Goal: Information Seeking & Learning: Learn about a topic

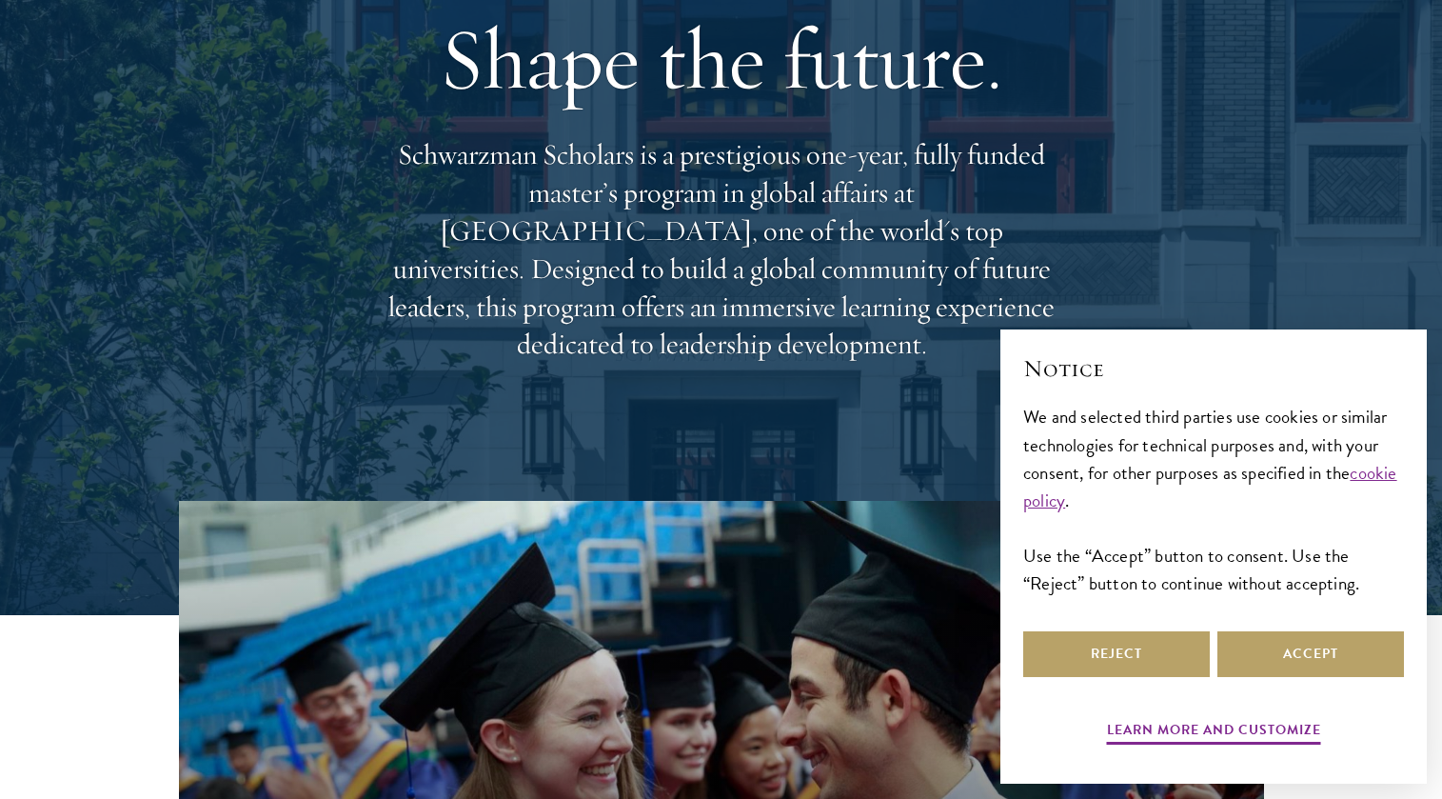
scroll to position [190, 0]
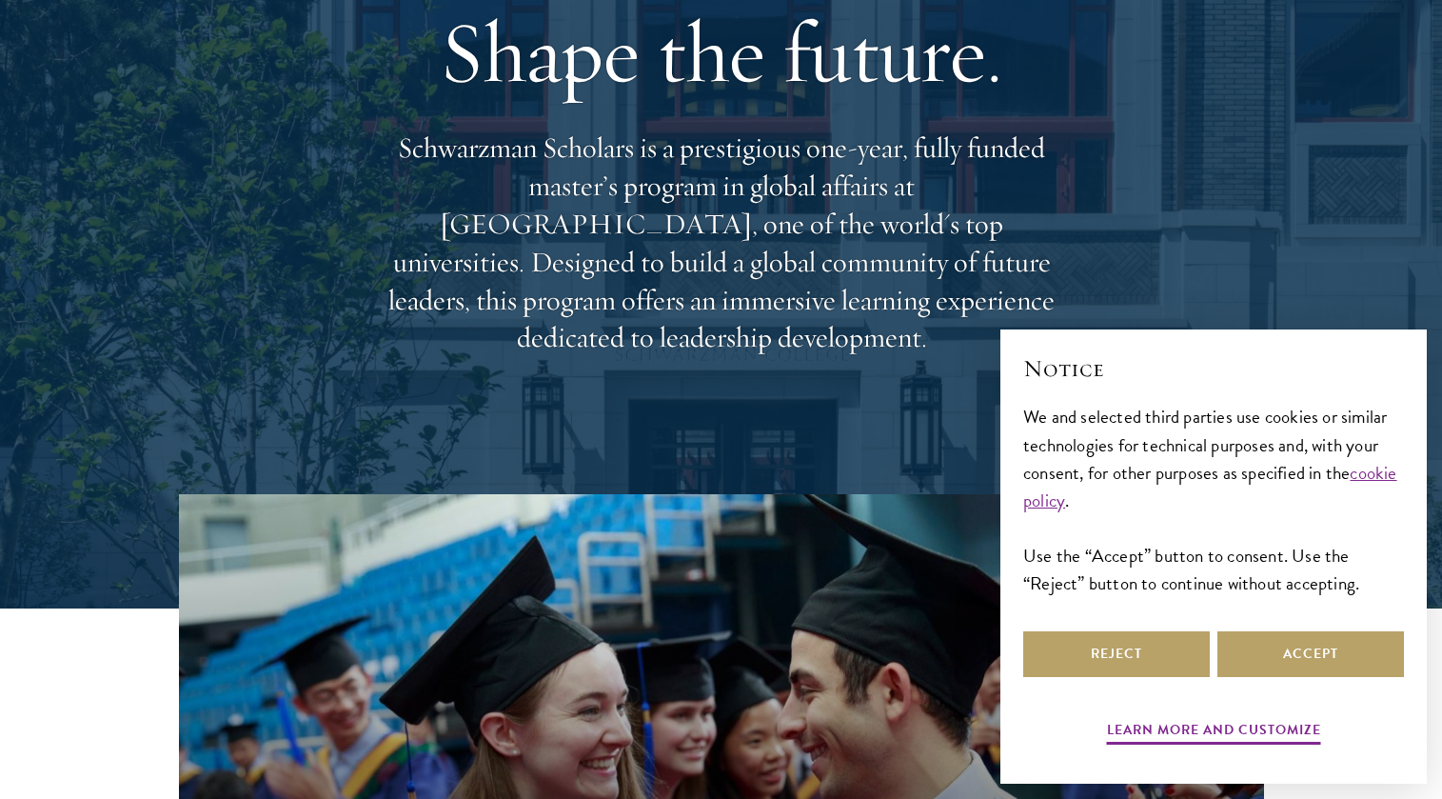
drag, startPoint x: 604, startPoint y: 215, endPoint x: 607, endPoint y: 232, distance: 17.4
click at [610, 240] on p "Schwarzman Scholars is a prestigious one-year, fully funded master’s program in…" at bounding box center [721, 242] width 685 height 227
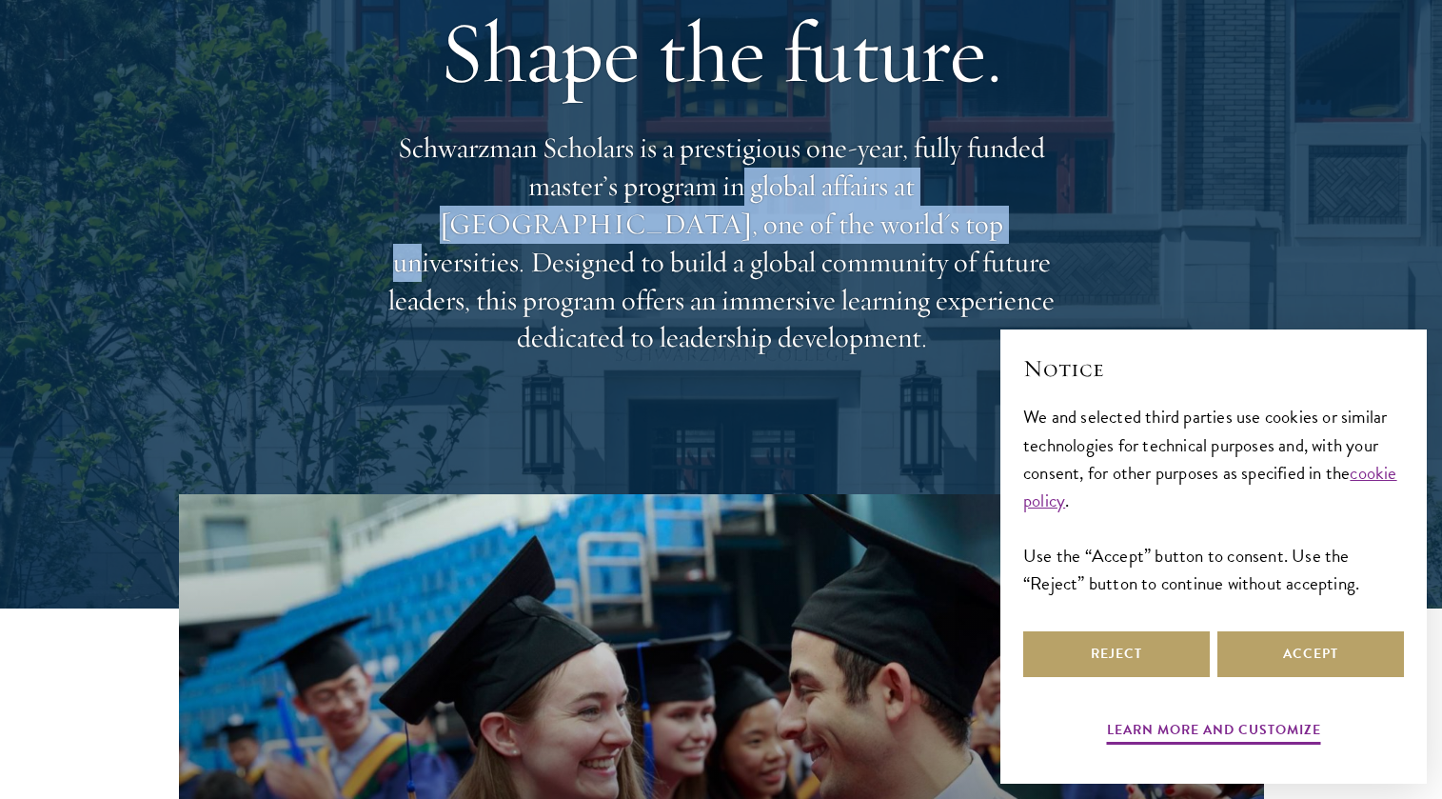
click at [669, 281] on p "Schwarzman Scholars is a prestigious one-year, fully funded master’s program in…" at bounding box center [721, 242] width 685 height 227
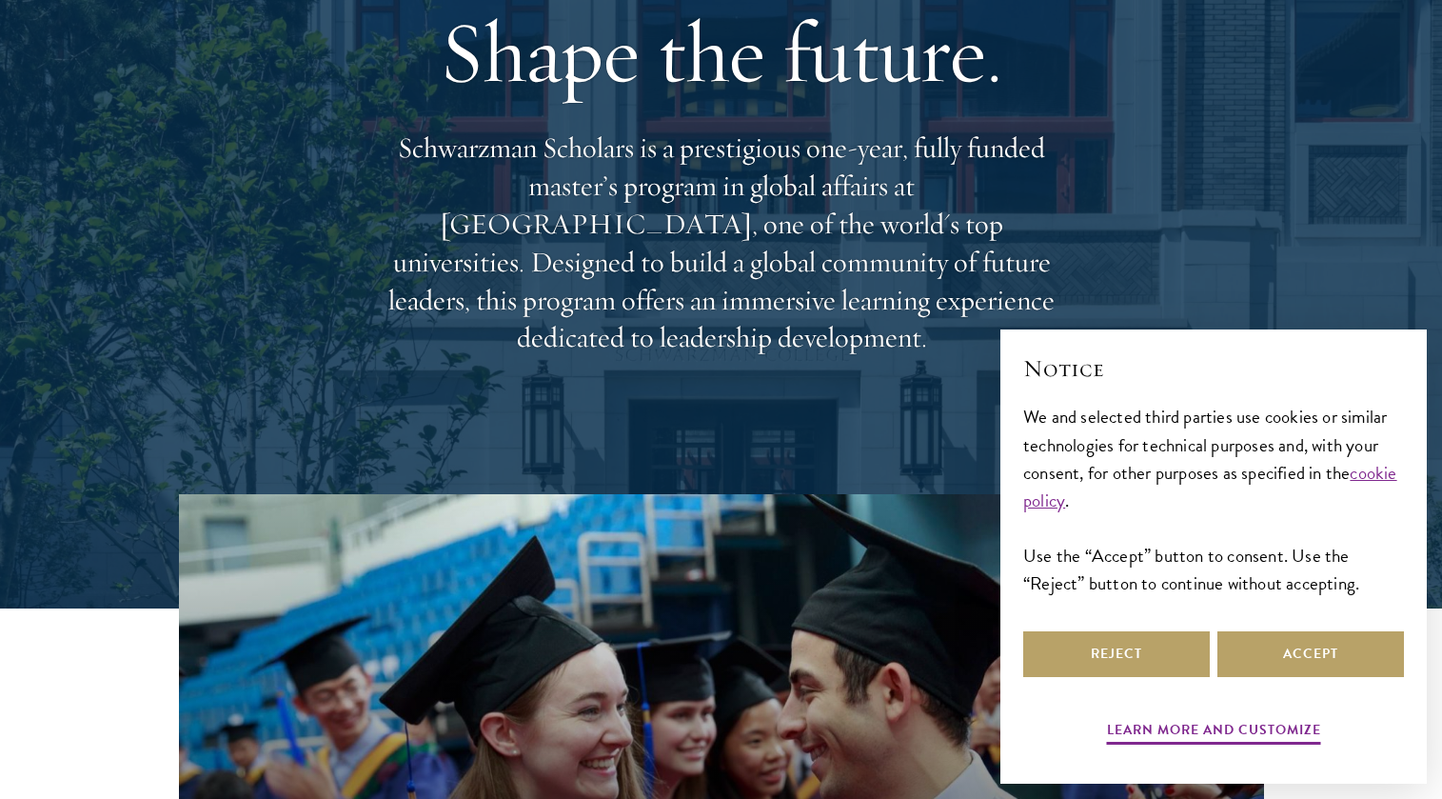
drag, startPoint x: 556, startPoint y: 220, endPoint x: 622, endPoint y: 302, distance: 105.0
click at [623, 303] on p "Schwarzman Scholars is a prestigious one-year, fully funded master’s program in…" at bounding box center [721, 242] width 685 height 227
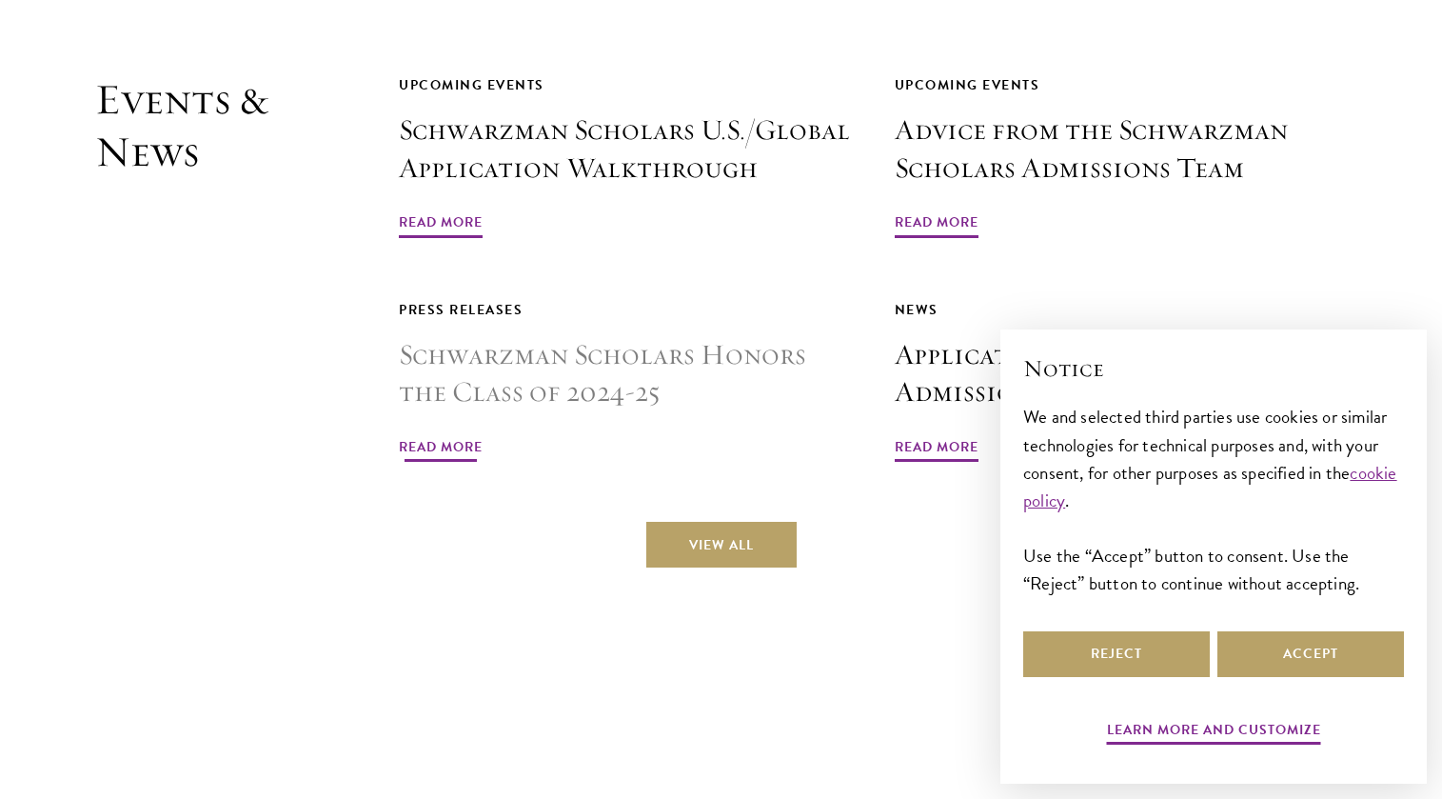
scroll to position [5045, 0]
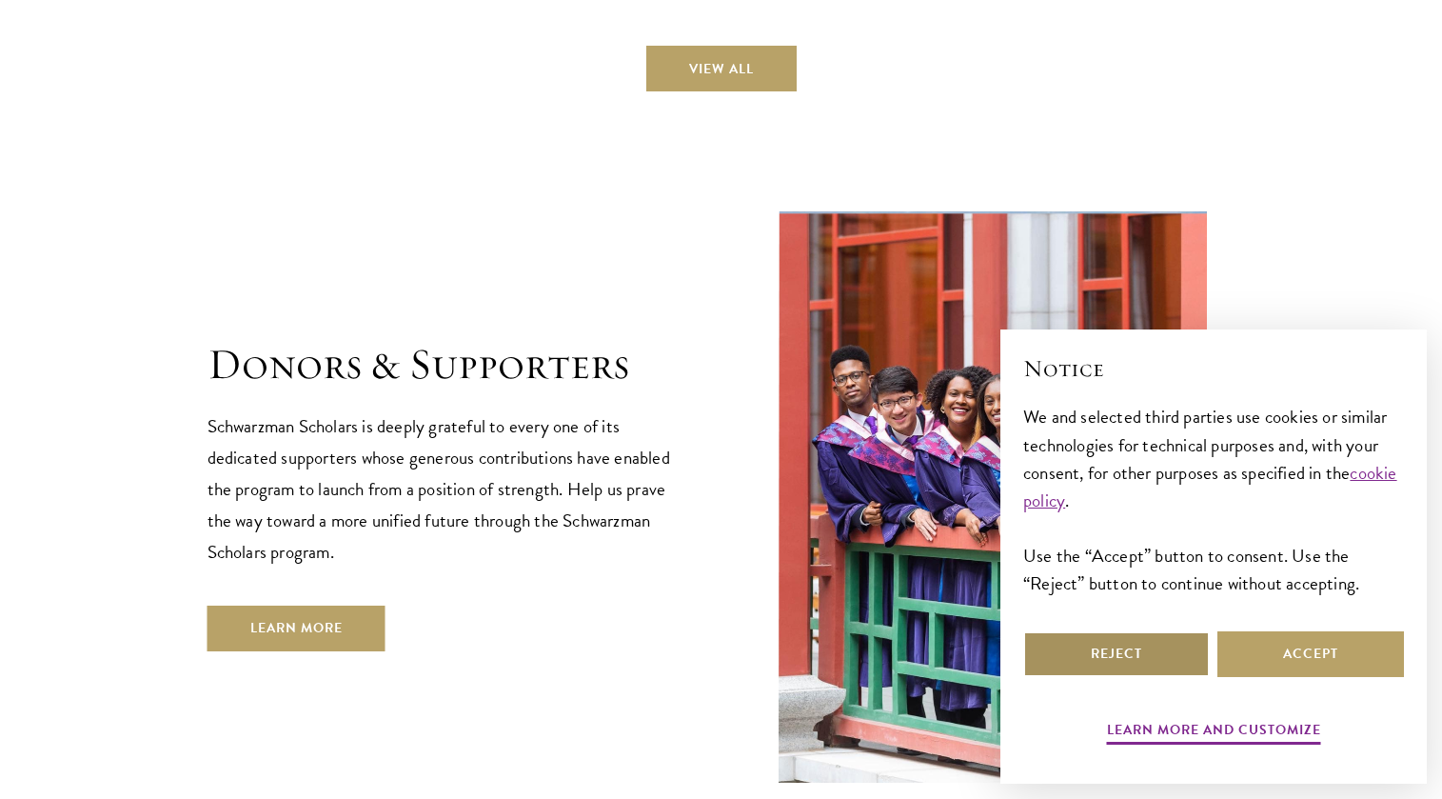
click at [1172, 652] on button "Reject" at bounding box center [1116, 654] width 187 height 46
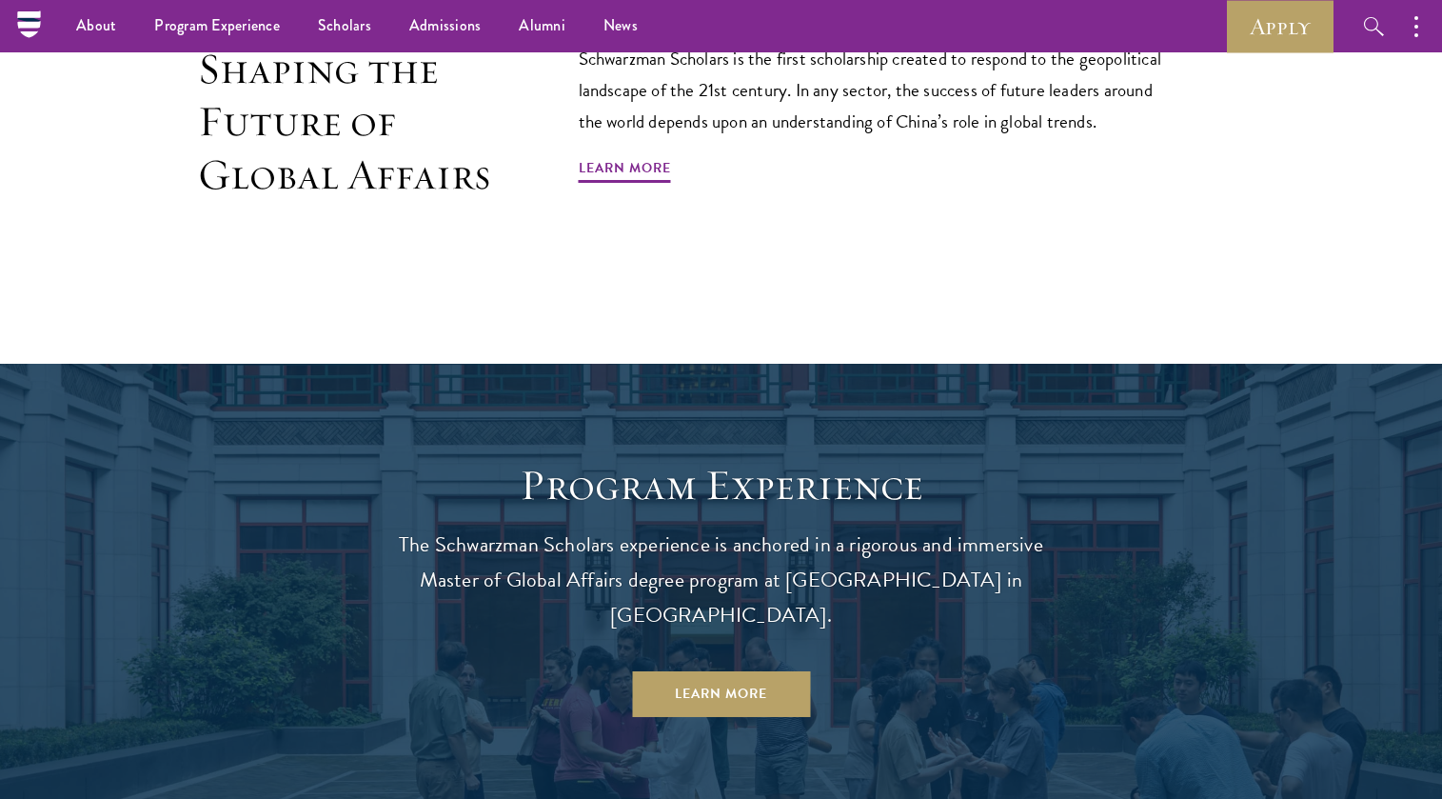
scroll to position [857, 0]
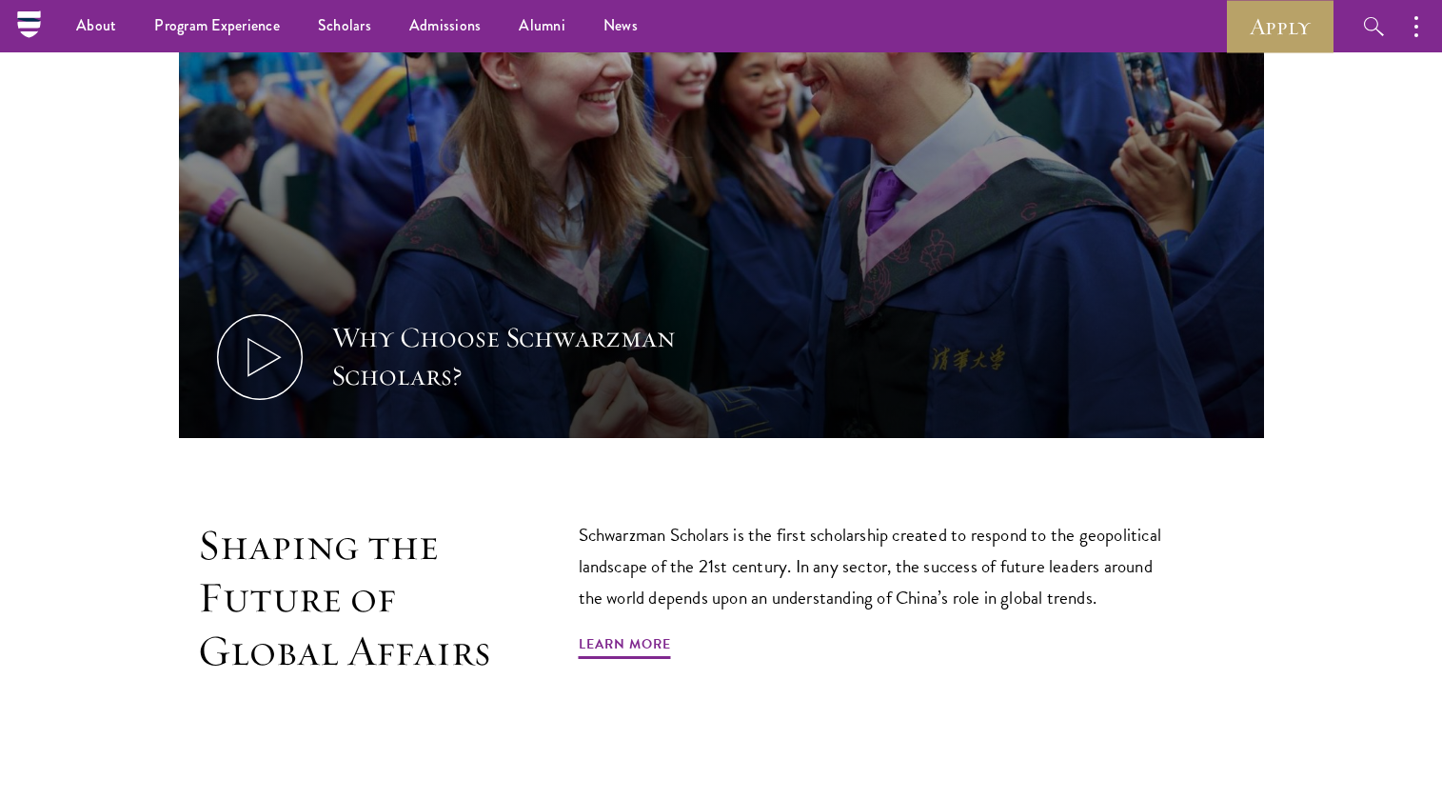
drag, startPoint x: 752, startPoint y: 536, endPoint x: 849, endPoint y: 590, distance: 111.2
click at [852, 590] on p "Schwarzman Scholars is the first scholarship created to respond to the geopolit…" at bounding box center [879, 566] width 600 height 94
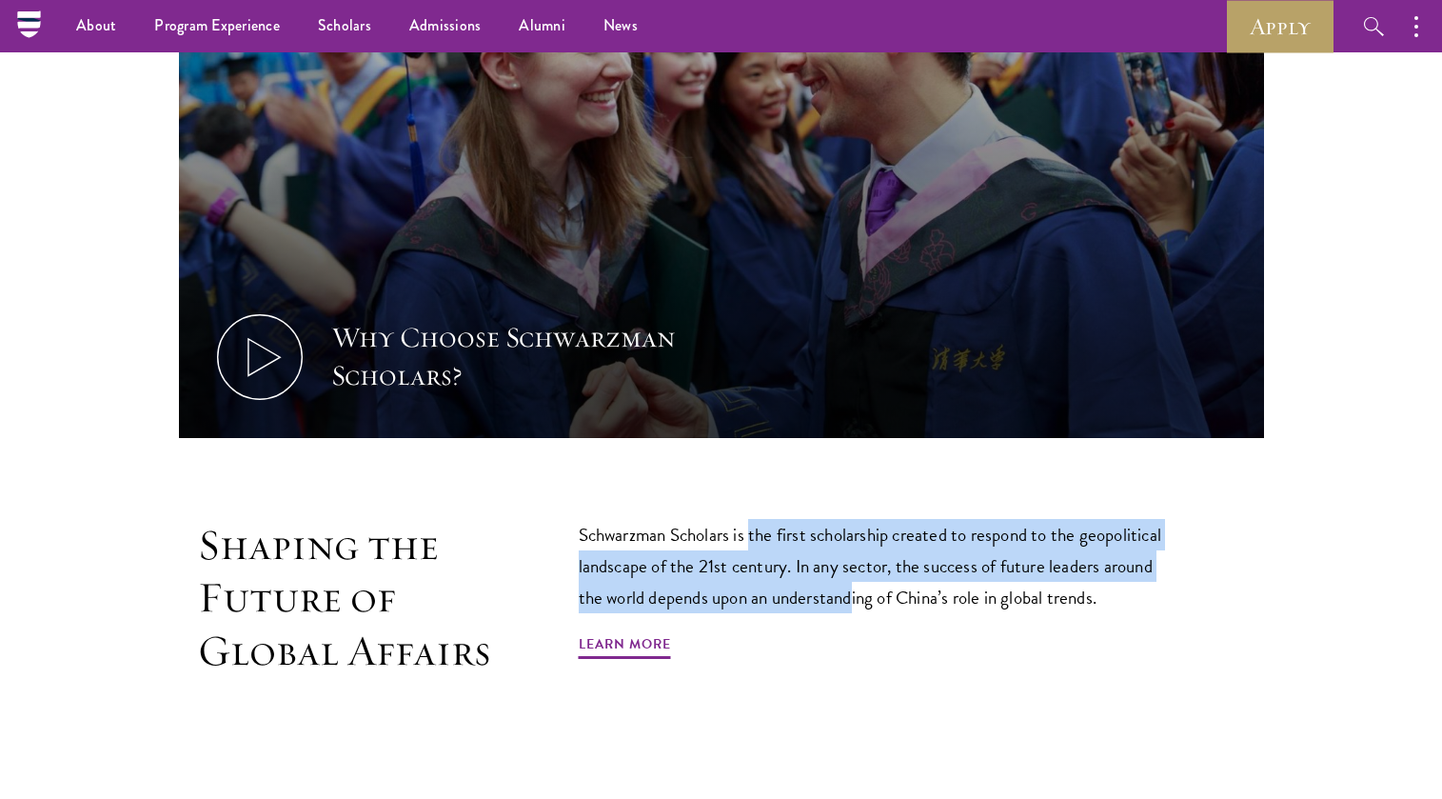
click at [881, 603] on p "Schwarzman Scholars is the first scholarship created to respond to the geopolit…" at bounding box center [879, 566] width 600 height 94
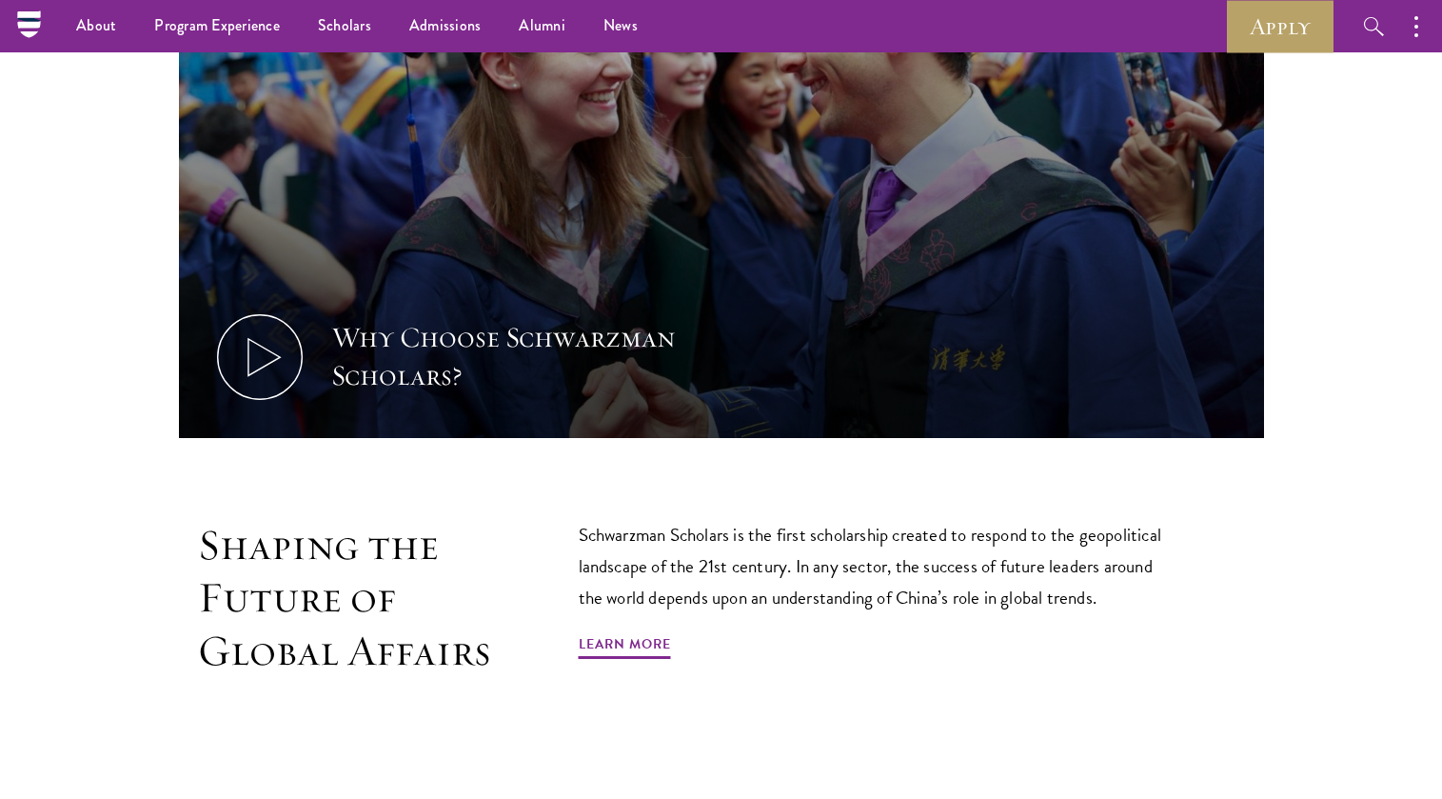
drag, startPoint x: 708, startPoint y: 533, endPoint x: 787, endPoint y: 583, distance: 93.2
click at [787, 583] on p "Schwarzman Scholars is the first scholarship created to respond to the geopolit…" at bounding box center [879, 566] width 600 height 94
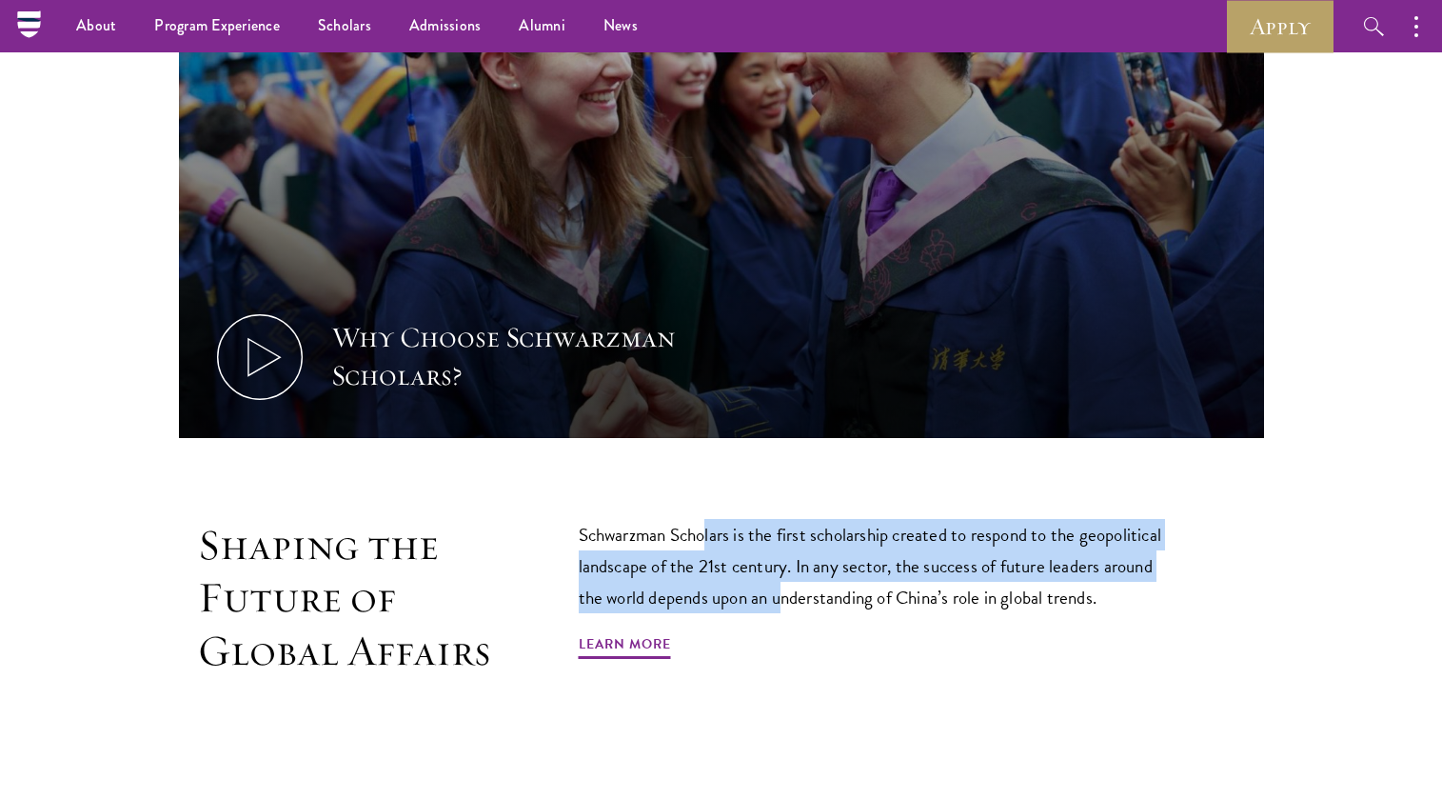
click at [799, 591] on p "Schwarzman Scholars is the first scholarship created to respond to the geopolit…" at bounding box center [879, 566] width 600 height 94
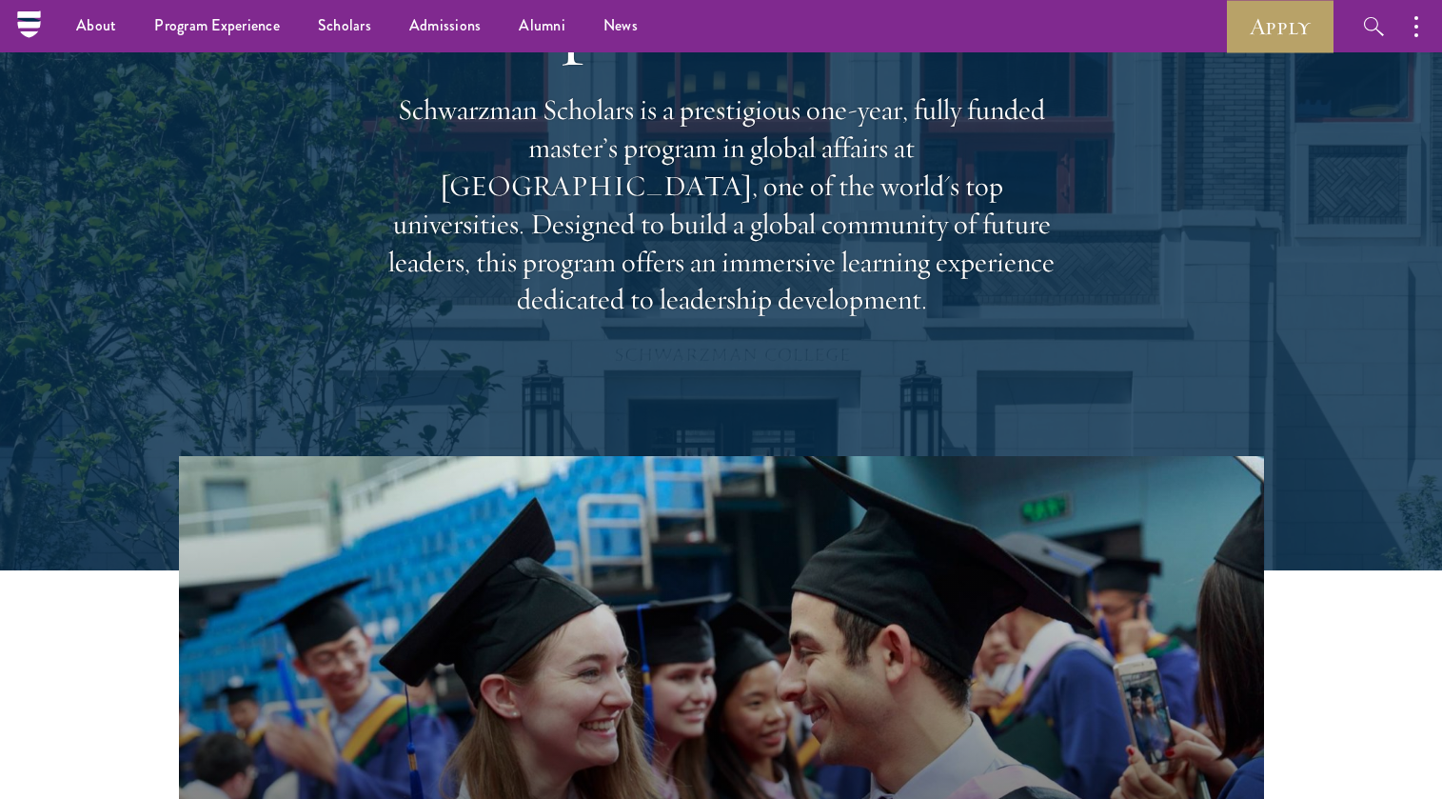
scroll to position [190, 0]
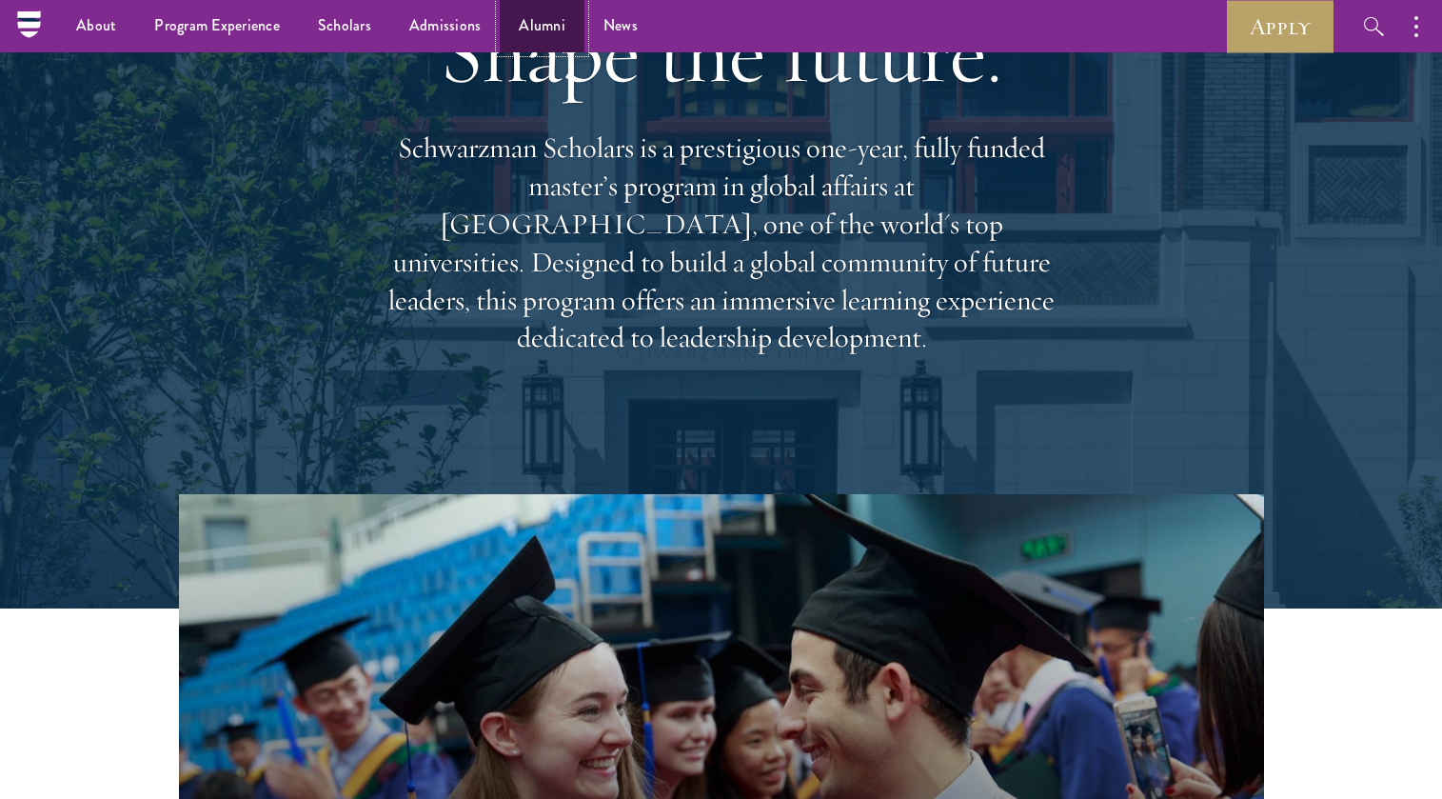
click at [550, 23] on link "Alumni" at bounding box center [542, 26] width 85 height 52
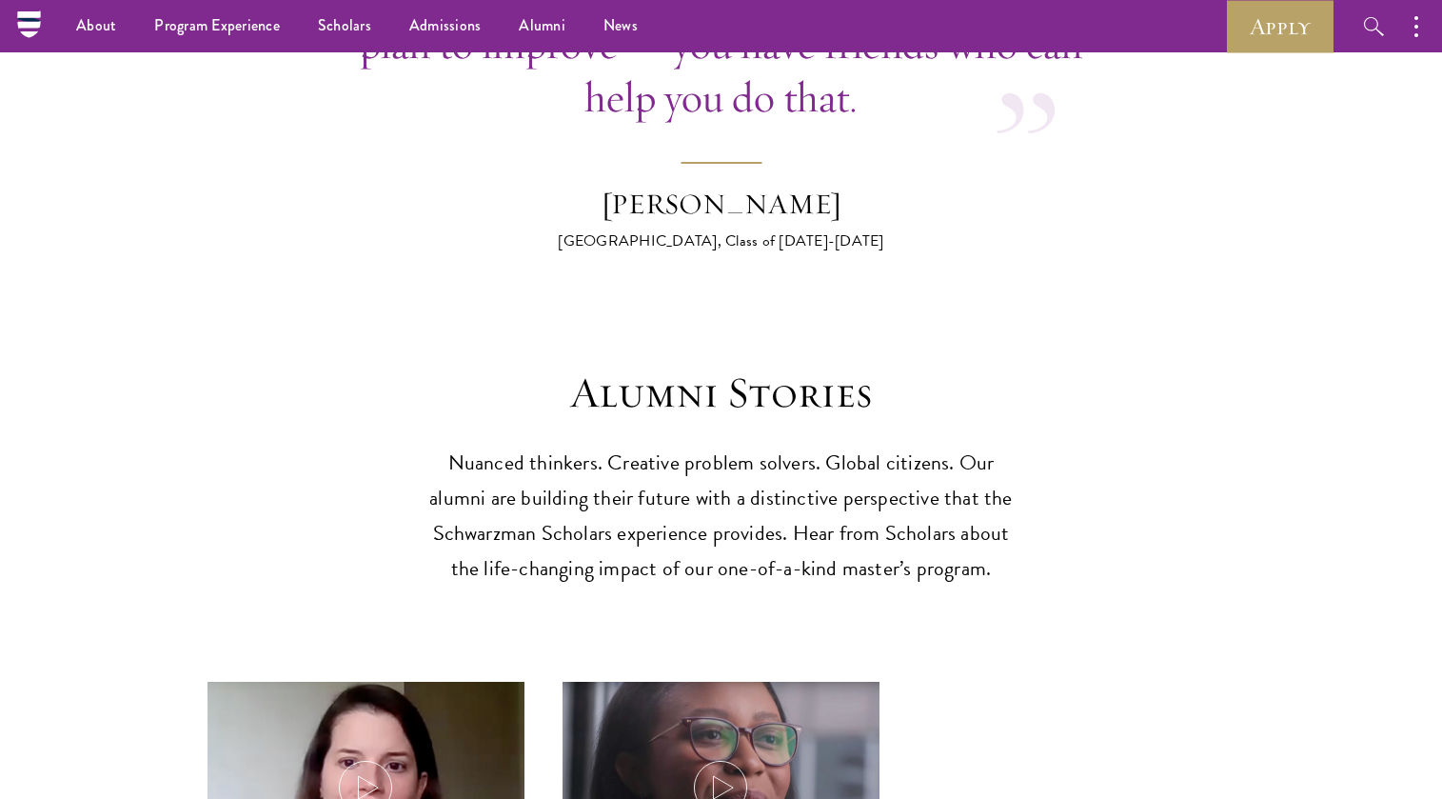
scroll to position [4855, 0]
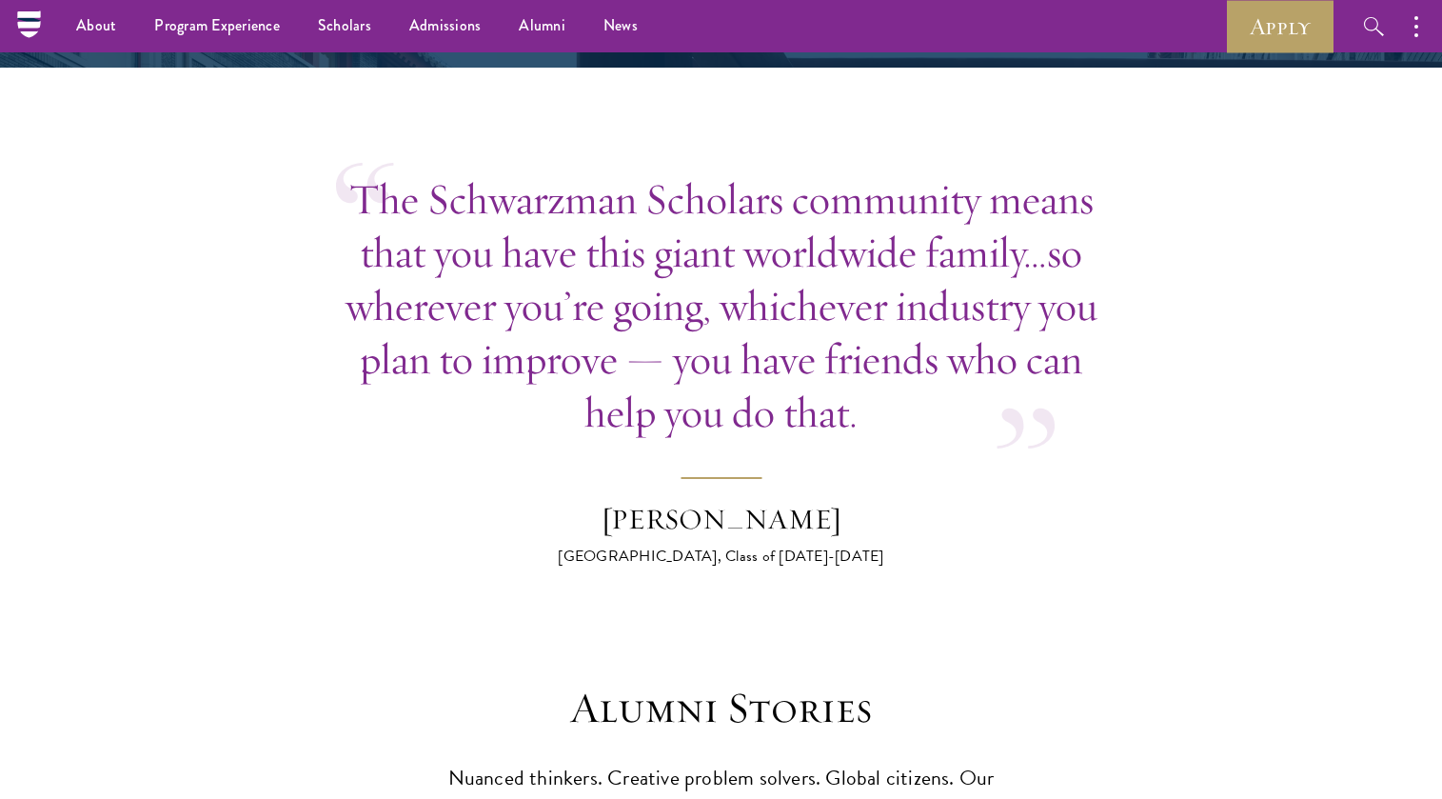
drag, startPoint x: 577, startPoint y: 275, endPoint x: 753, endPoint y: 275, distance: 176.1
click at [787, 276] on p "The Schwarzman Scholars community means that you have this giant worldwide fami…" at bounding box center [721, 305] width 771 height 267
click at [774, 348] on p "The Schwarzman Scholars community means that you have this giant worldwide fami…" at bounding box center [721, 305] width 771 height 267
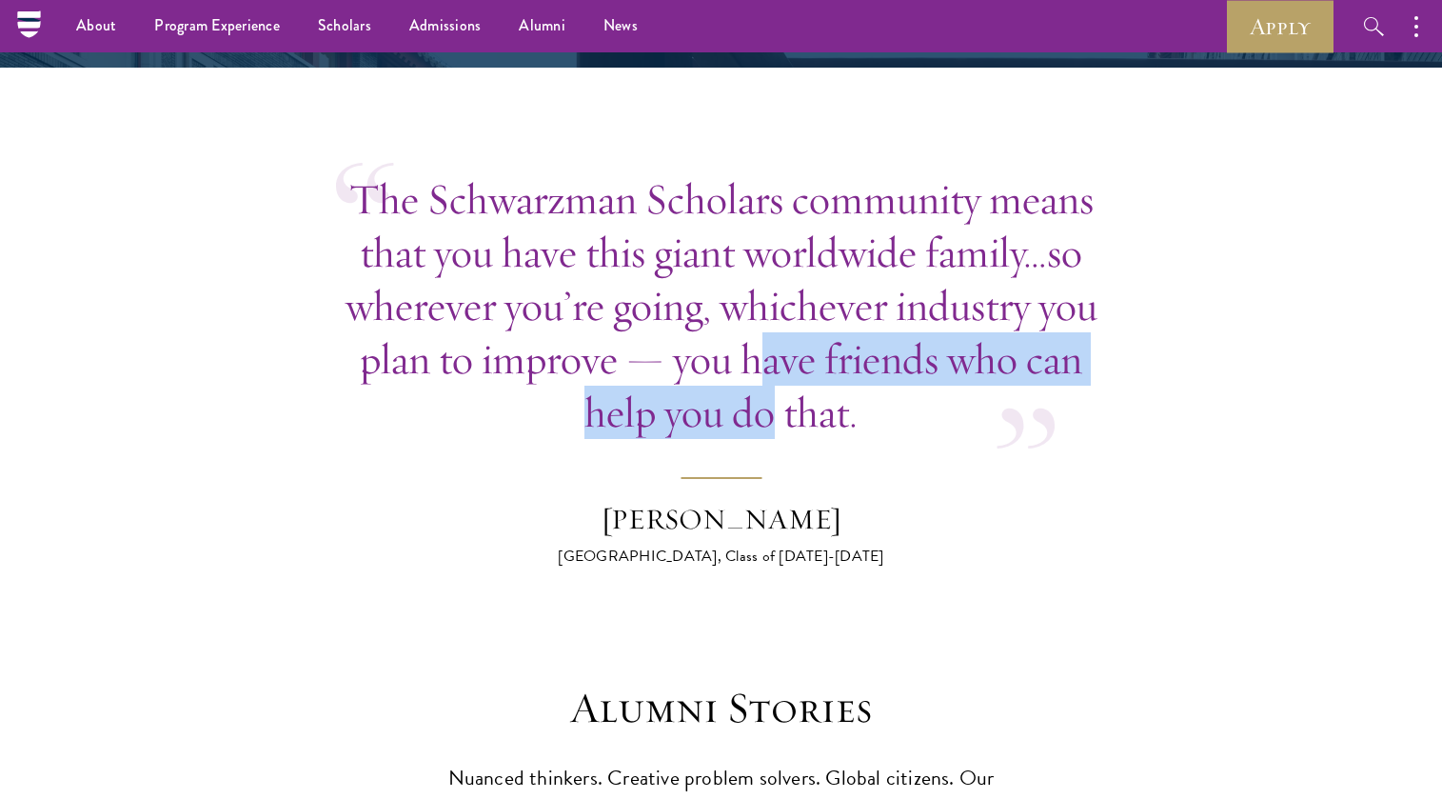
click at [745, 382] on p "The Schwarzman Scholars community means that you have this giant worldwide fami…" at bounding box center [721, 305] width 771 height 267
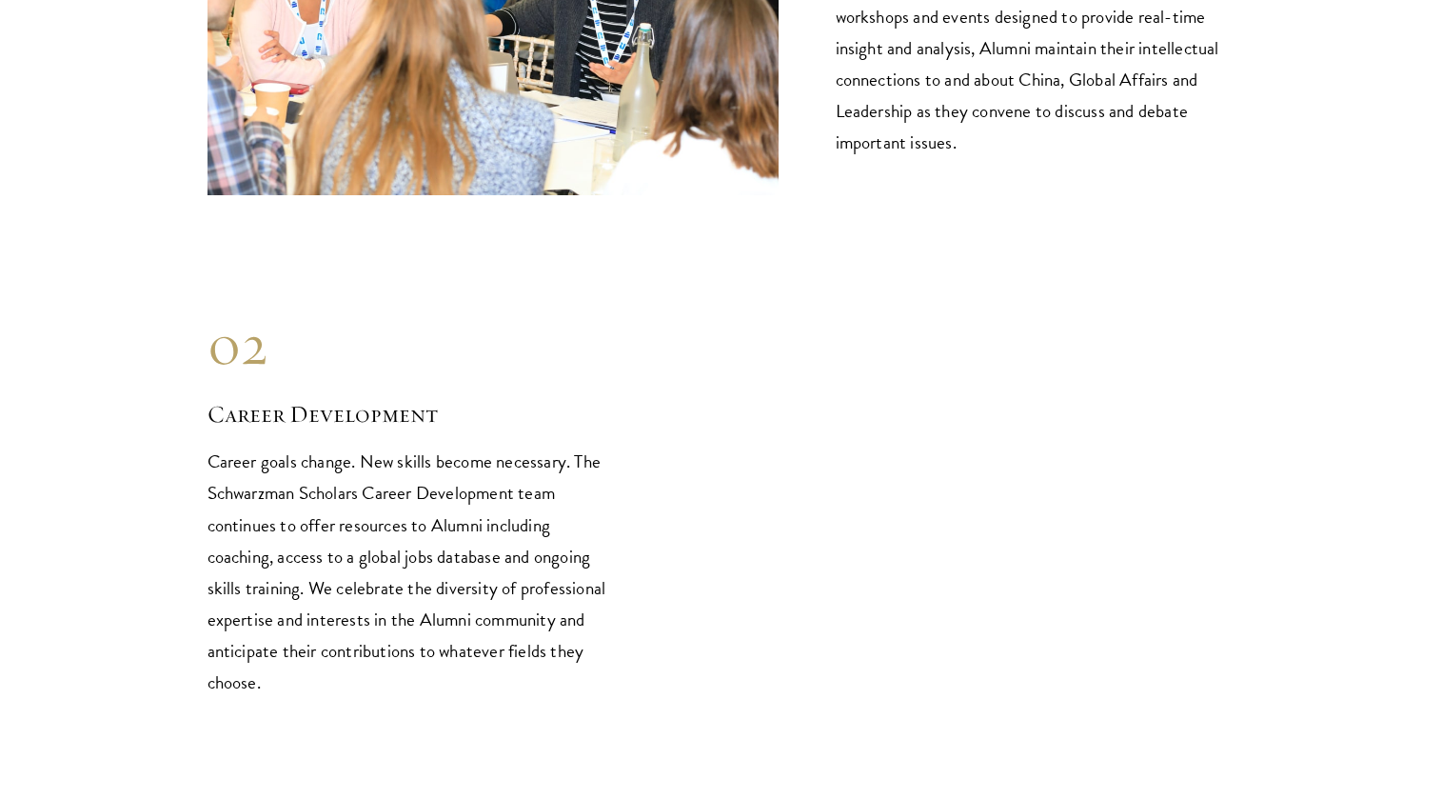
scroll to position [0, 0]
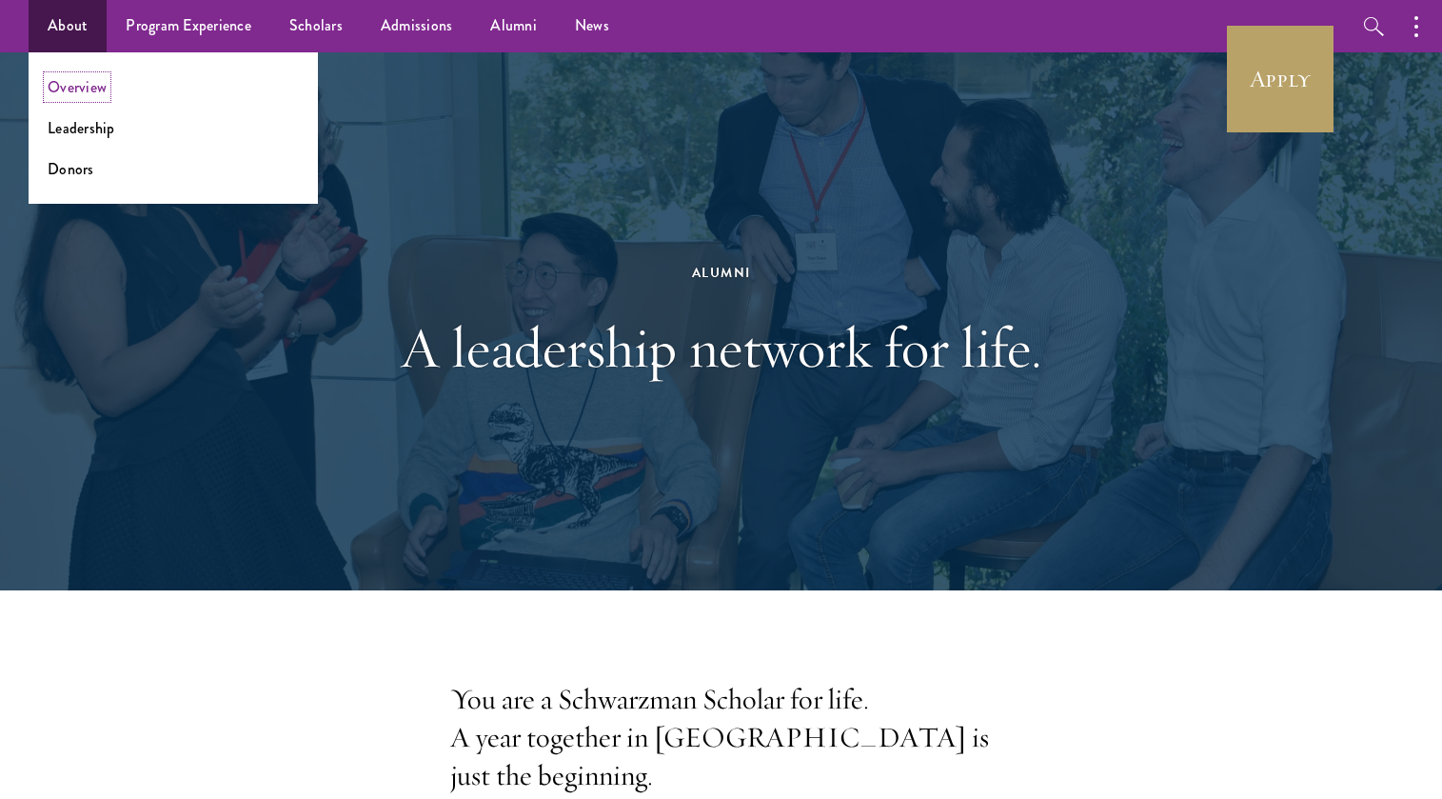
click at [97, 88] on link "Overview" at bounding box center [77, 87] width 59 height 22
